Goal: Task Accomplishment & Management: Manage account settings

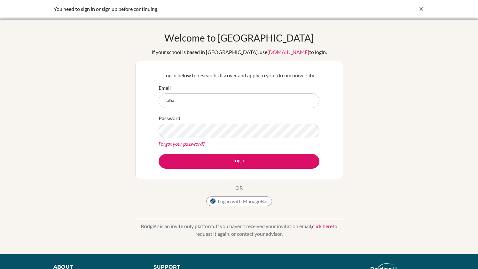
type input "[EMAIL_ADDRESS][DOMAIN_NAME]"
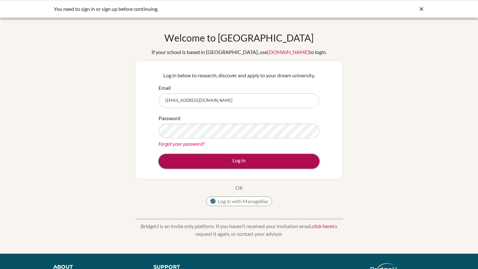
click at [205, 165] on button "Log in" at bounding box center [238, 161] width 161 height 15
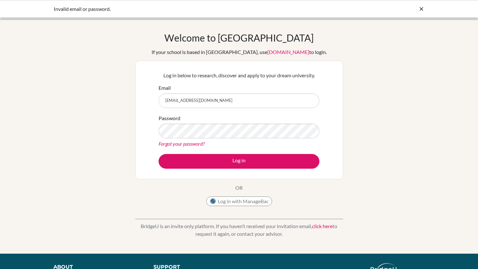
click at [92, 172] on div "Welcome to BridgeU If your school is based in China, use app.bridge-u.com.cn to…" at bounding box center [239, 136] width 478 height 209
